Goal: Find specific page/section: Find specific page/section

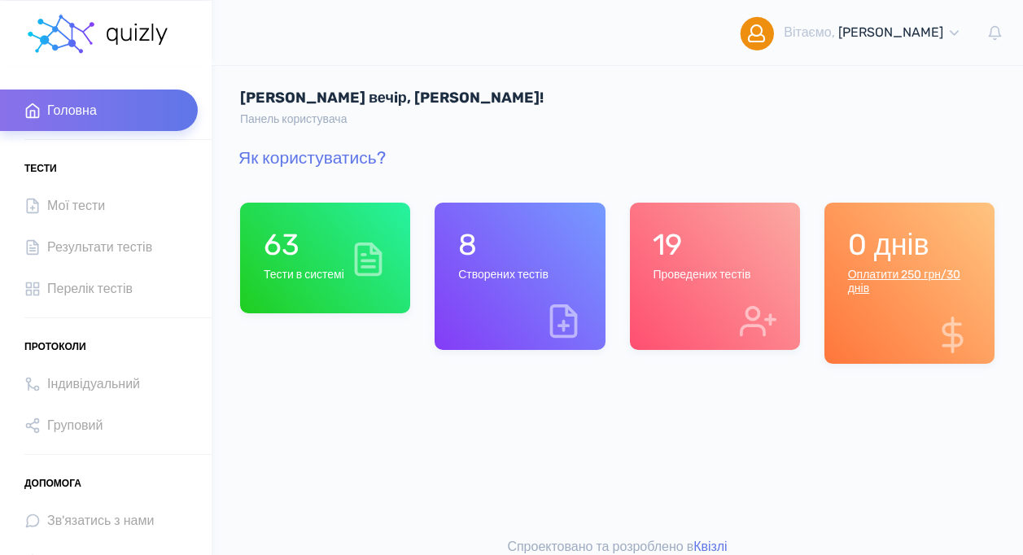
click at [285, 260] on h1 "63" at bounding box center [304, 244] width 81 height 35
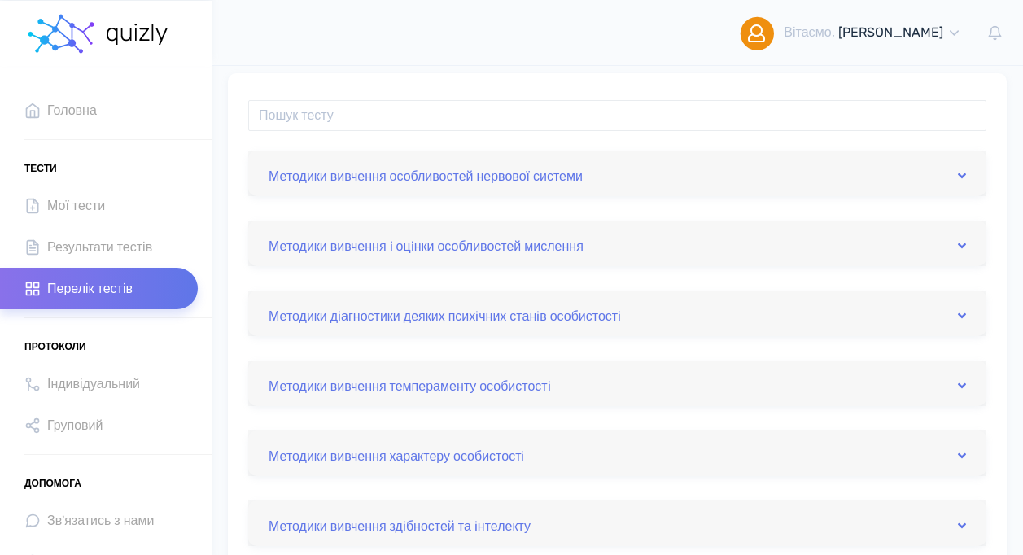
scroll to position [233, 0]
click at [446, 174] on link "Методики вивчення особливостей нервової системи" at bounding box center [616, 172] width 697 height 26
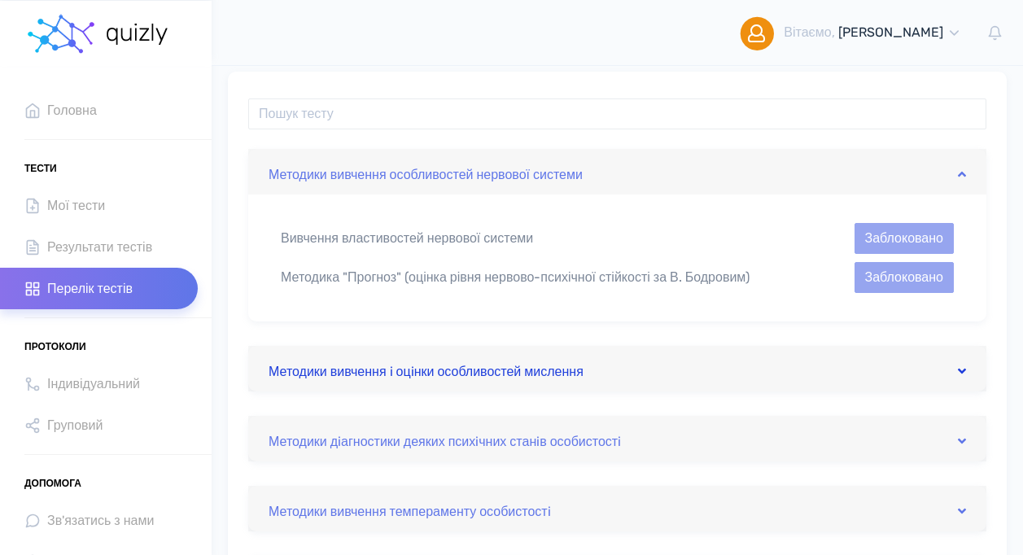
click at [475, 370] on link "Методики вивчення i оцiнки особливостей мислення" at bounding box center [616, 369] width 697 height 26
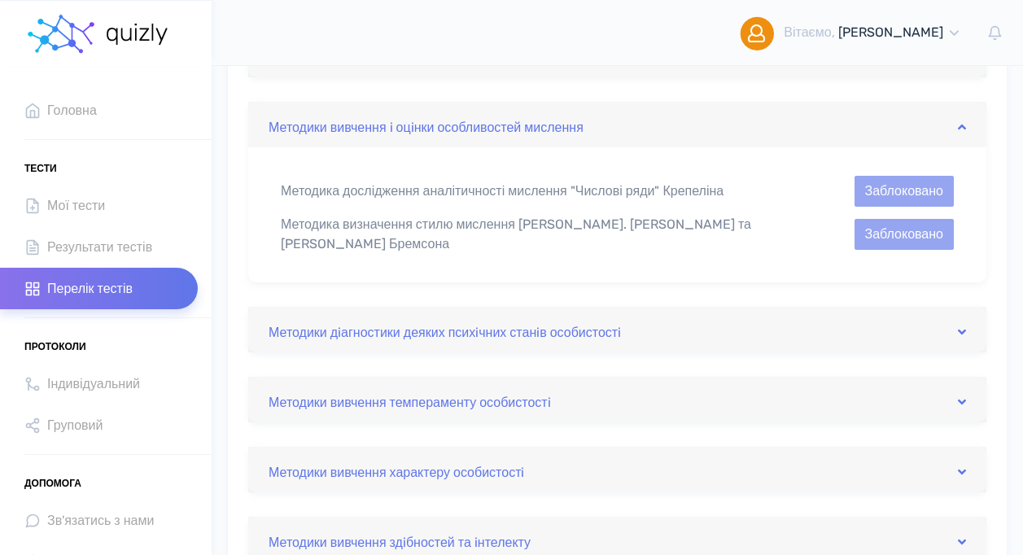
scroll to position [355, 0]
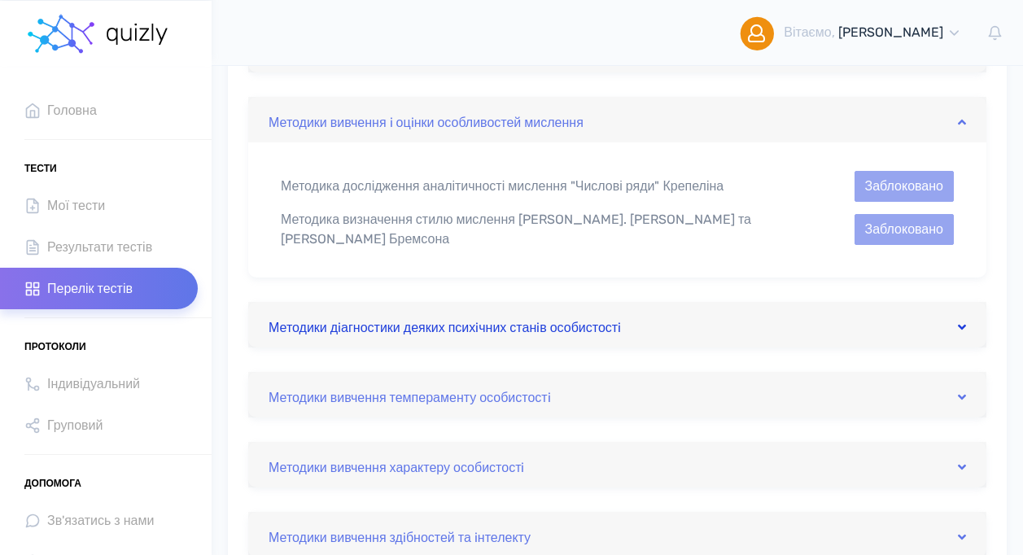
click at [399, 318] on link "Методики дiагностики деяких психiчних станiв особистостi" at bounding box center [616, 325] width 697 height 26
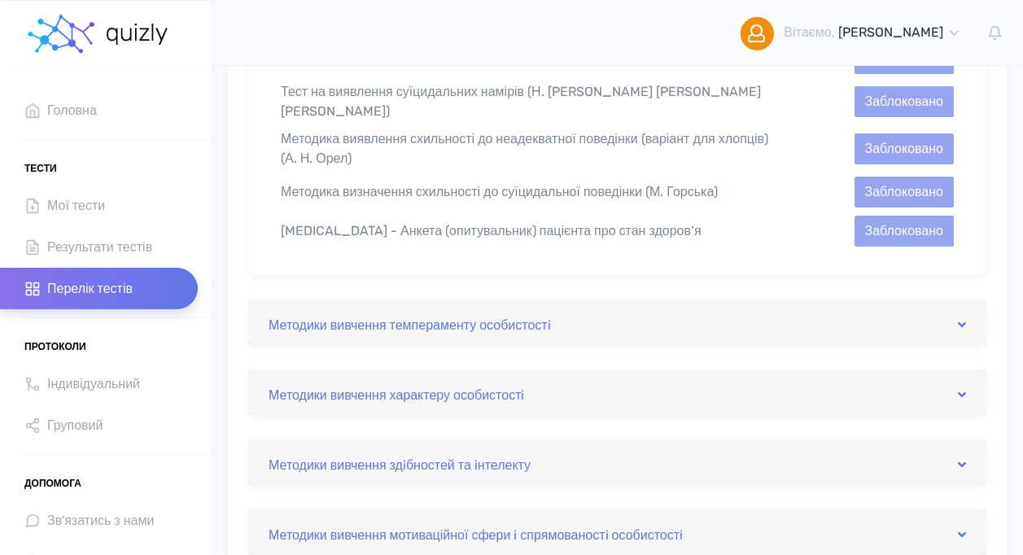
scroll to position [1302, 0]
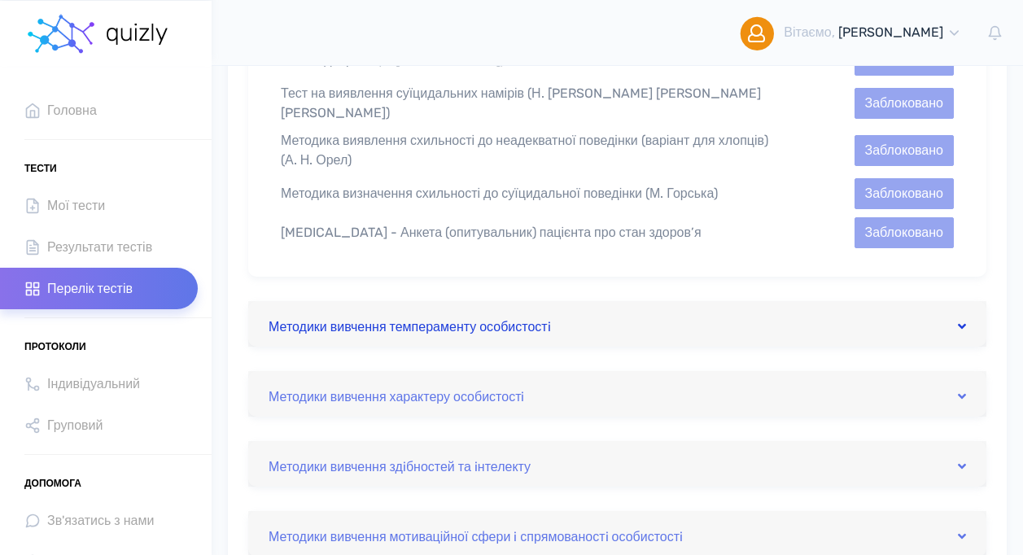
click at [473, 311] on link "Методики вивчення темпераменту особистостi" at bounding box center [616, 324] width 697 height 26
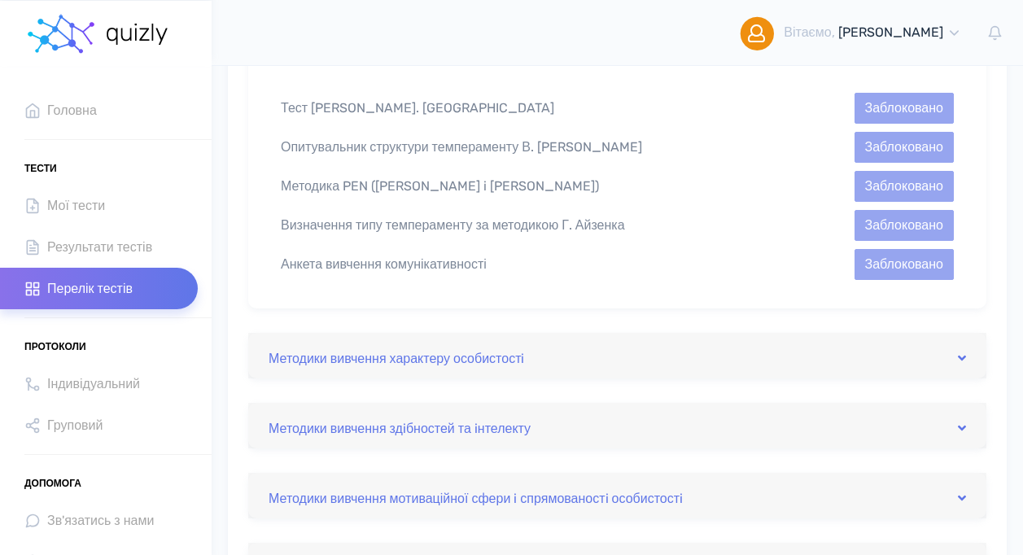
scroll to position [640, 0]
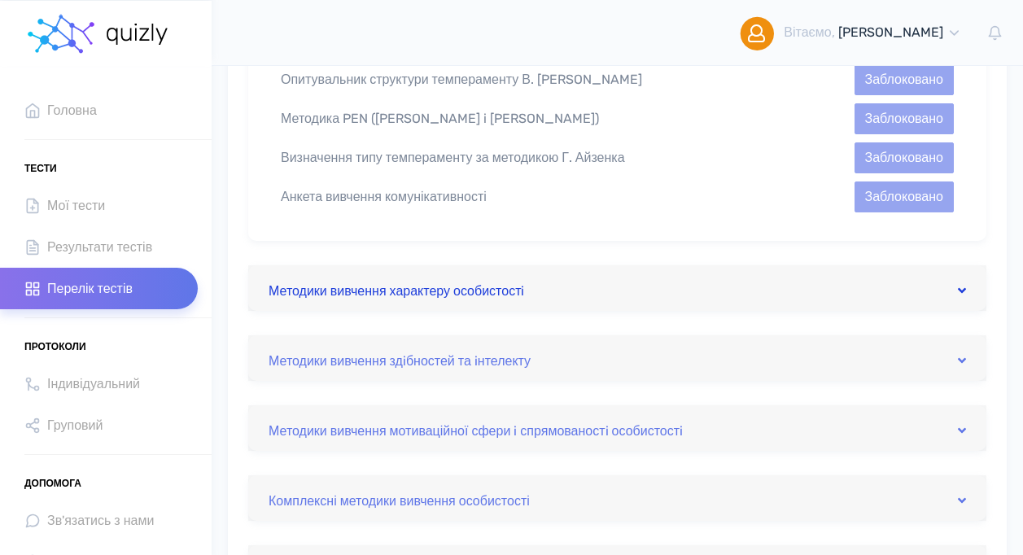
click at [451, 294] on link "Методики вивчення характеру особистостi" at bounding box center [616, 288] width 697 height 26
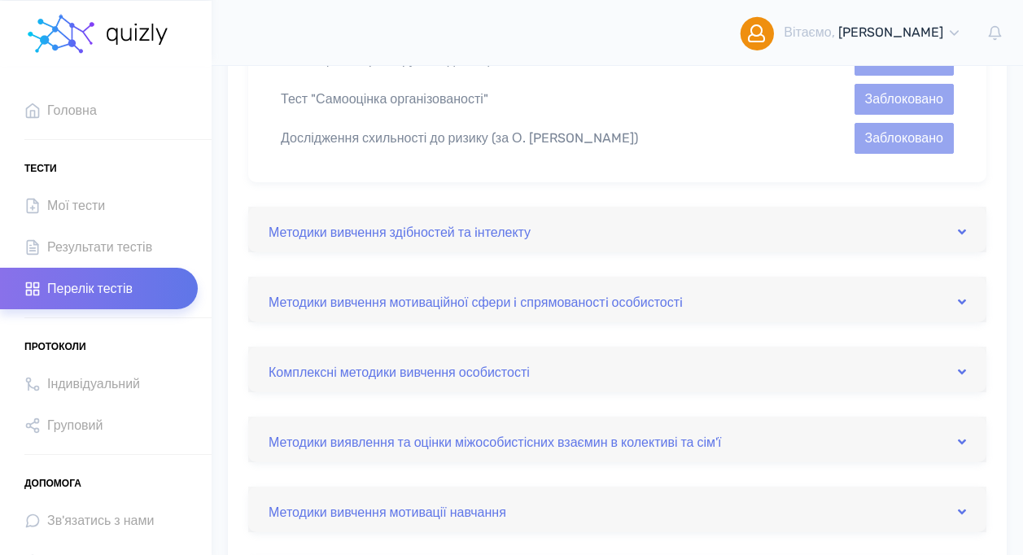
scroll to position [737, 0]
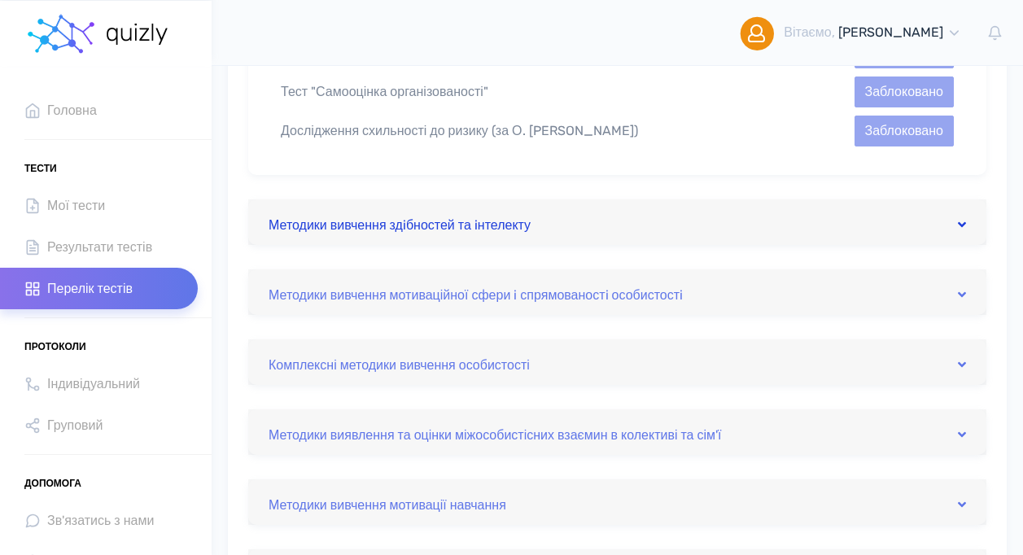
click at [506, 231] on link "Методики вивчення здiбностей та iнтелекту" at bounding box center [616, 222] width 697 height 26
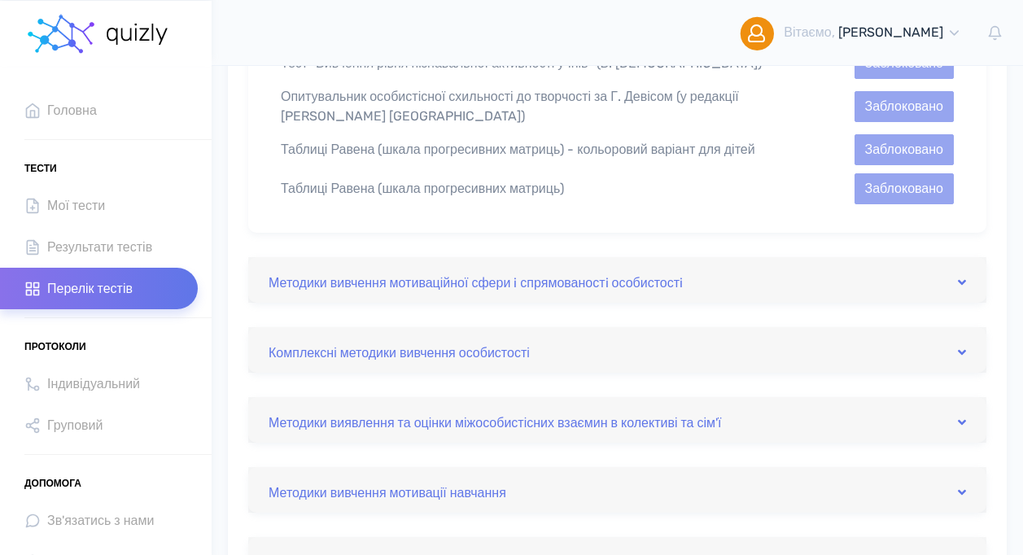
scroll to position [840, 0]
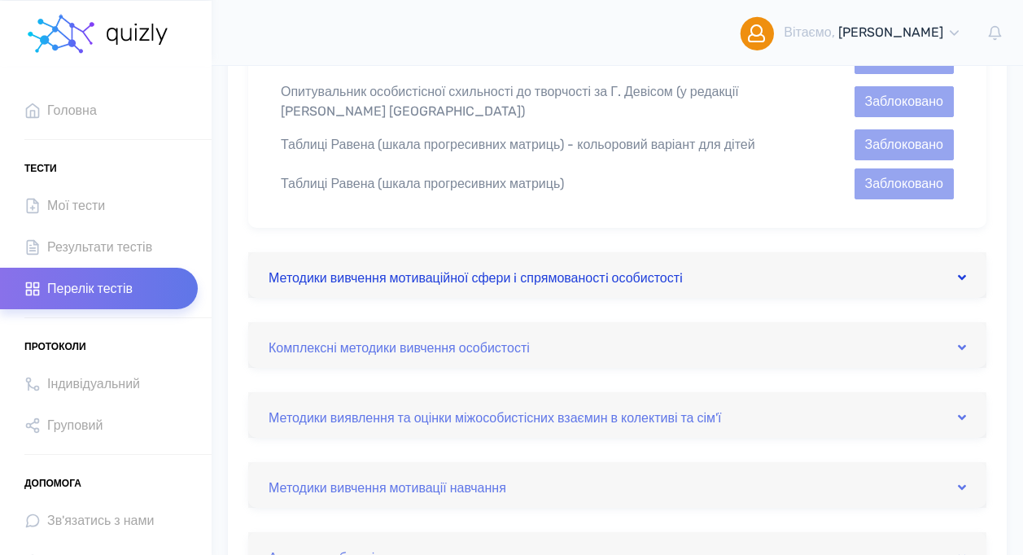
click at [402, 279] on link "Методики вивчення мотиваційної сфери i спрямованостi особистостi" at bounding box center [616, 275] width 697 height 26
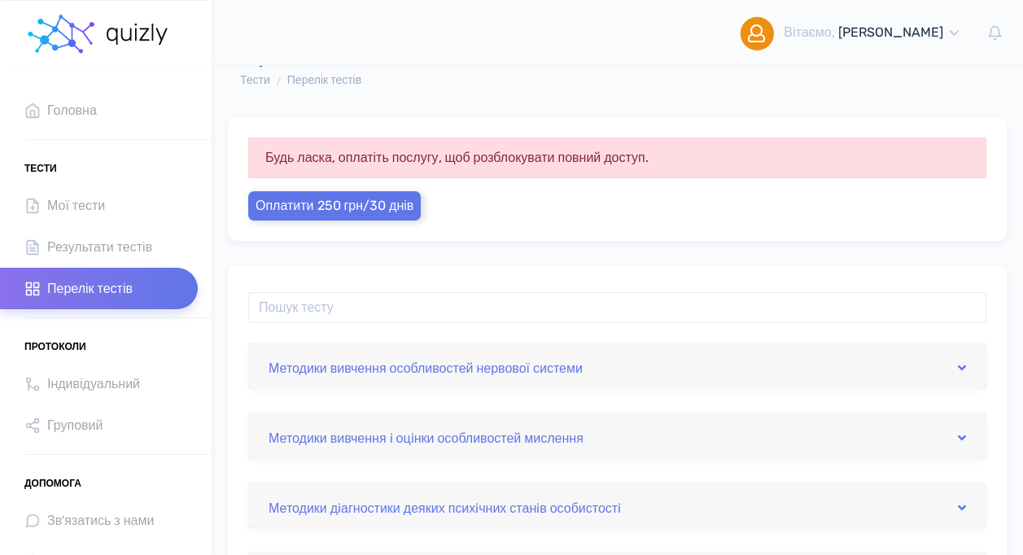
scroll to position [7, 0]
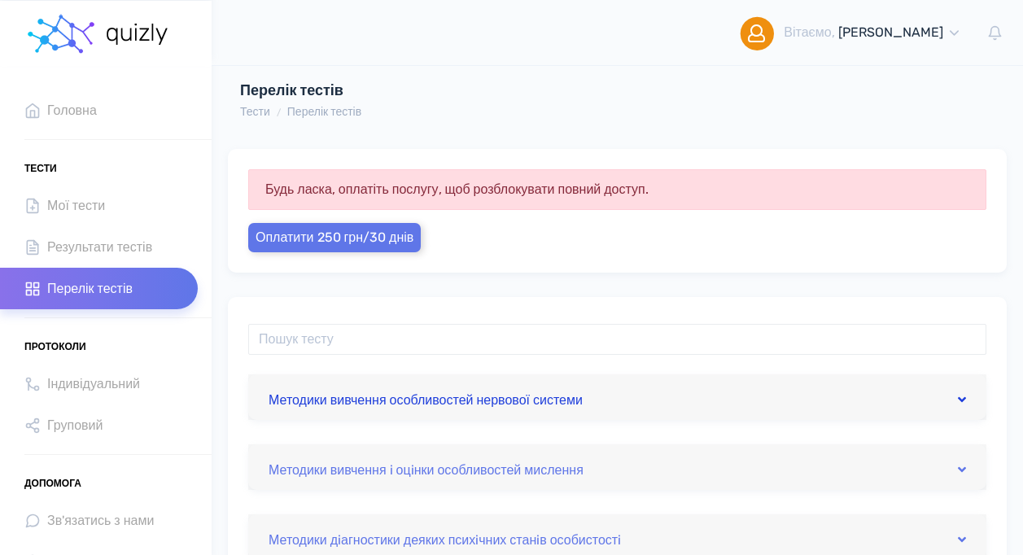
click at [319, 399] on link "Методики вивчення особливостей нервової системи" at bounding box center [616, 397] width 697 height 26
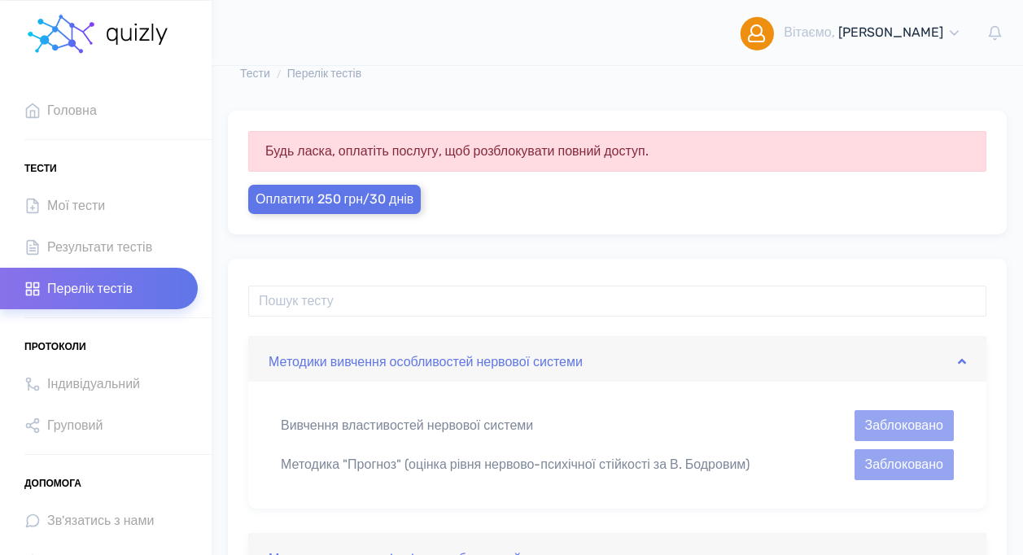
scroll to position [65, 0]
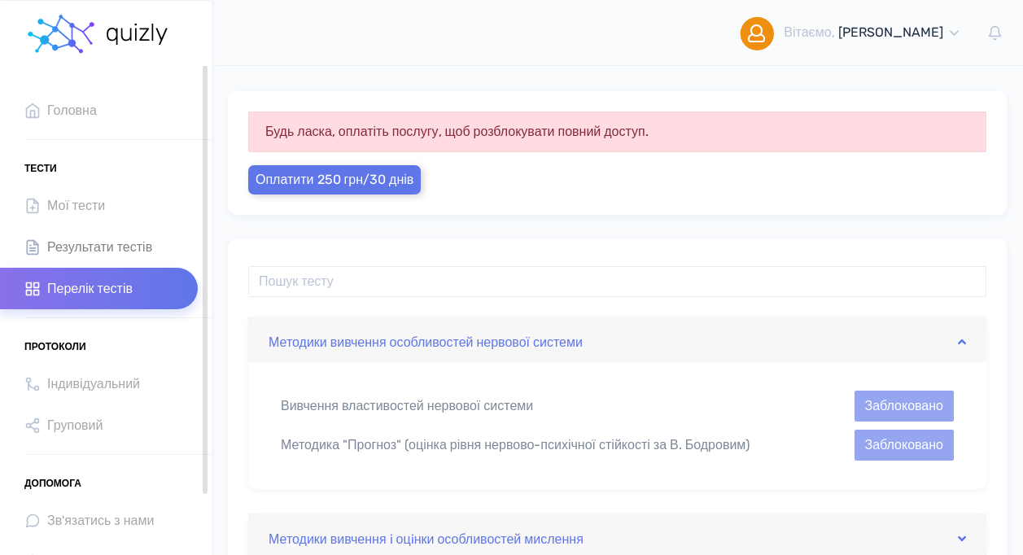
click at [82, 251] on span "Результати тестів" at bounding box center [99, 247] width 105 height 22
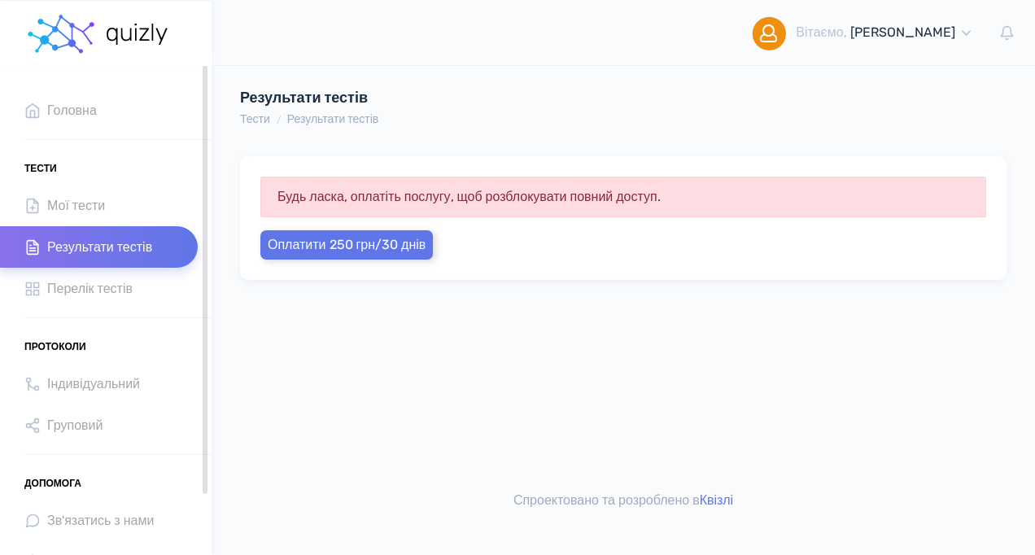
click at [181, 333] on ul "Головна Тести Мої тести Результати тестів Перелік тестів Протоколи Індивідуальн…" at bounding box center [106, 356] width 212 height 534
click at [58, 383] on span "Індивідуальний" at bounding box center [93, 384] width 93 height 22
